Goal: Task Accomplishment & Management: Complete application form

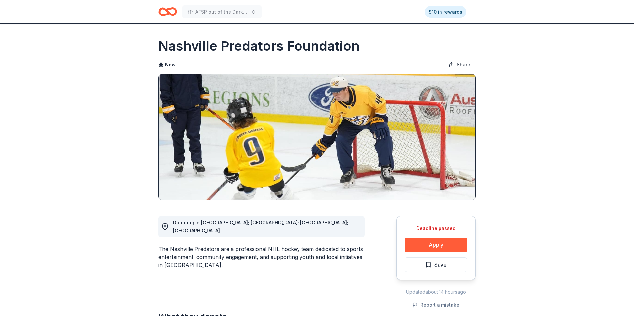
click at [259, 246] on div "The Nashville Predators are a professional NHL hockey team dedicated to sports …" at bounding box center [261, 258] width 206 height 24
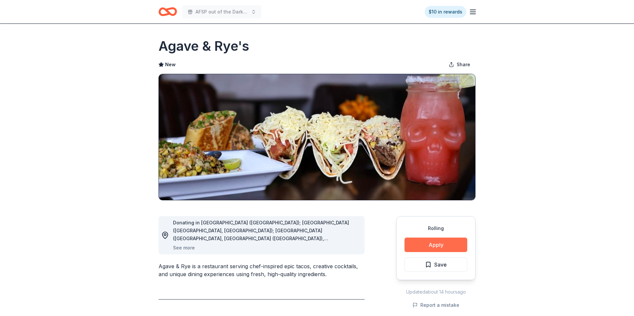
click at [430, 245] on button "Apply" at bounding box center [435, 245] width 63 height 15
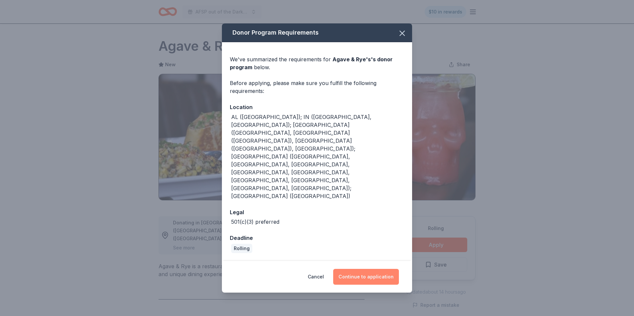
click at [375, 253] on button "Continue to application" at bounding box center [366, 277] width 66 height 16
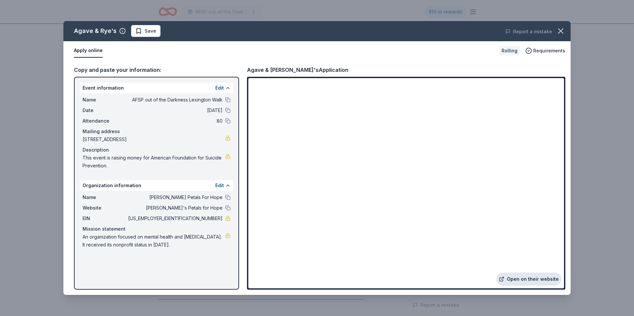
click at [507, 253] on link "Open on their website" at bounding box center [528, 279] width 65 height 13
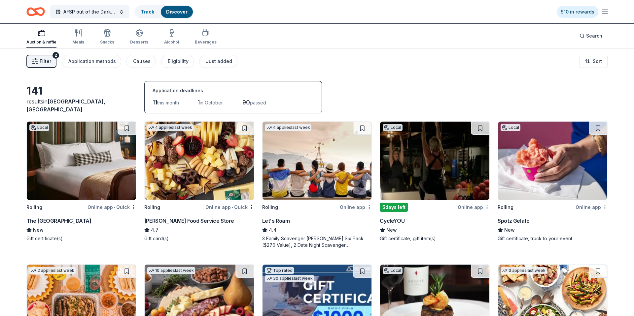
scroll to position [303, 0]
